Goal: Find specific page/section: Find specific page/section

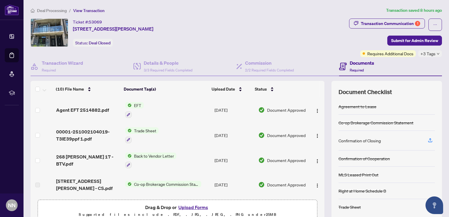
click at [135, 104] on span "EFT" at bounding box center [138, 105] width 12 height 6
click at [116, 124] on div "Document Tags" at bounding box center [132, 124] width 65 height 6
